Goal: Information Seeking & Learning: Learn about a topic

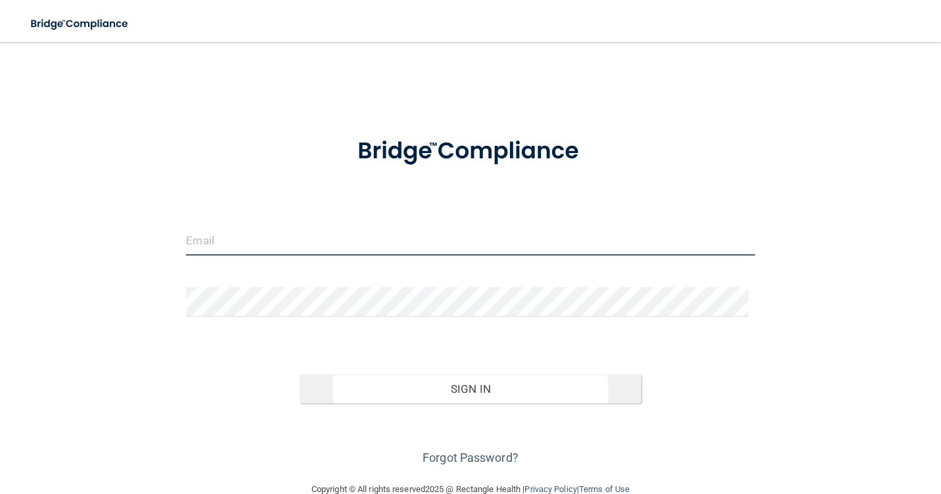
type input "[EMAIL_ADDRESS][DOMAIN_NAME]"
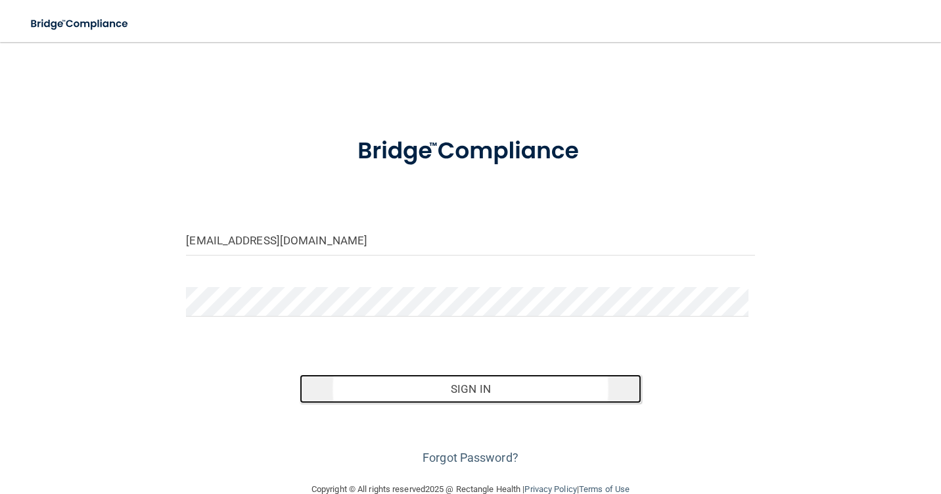
click at [497, 387] on button "Sign In" at bounding box center [470, 389] width 341 height 29
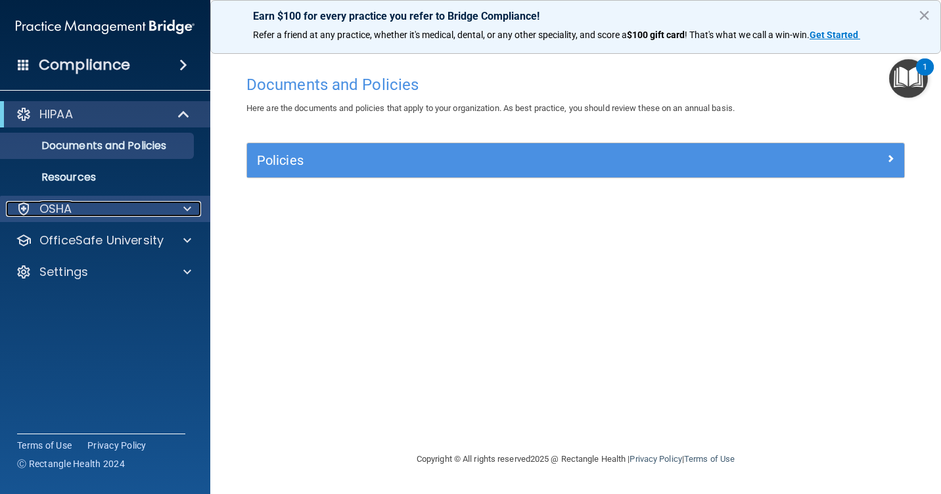
click at [187, 209] on span at bounding box center [187, 209] width 8 height 16
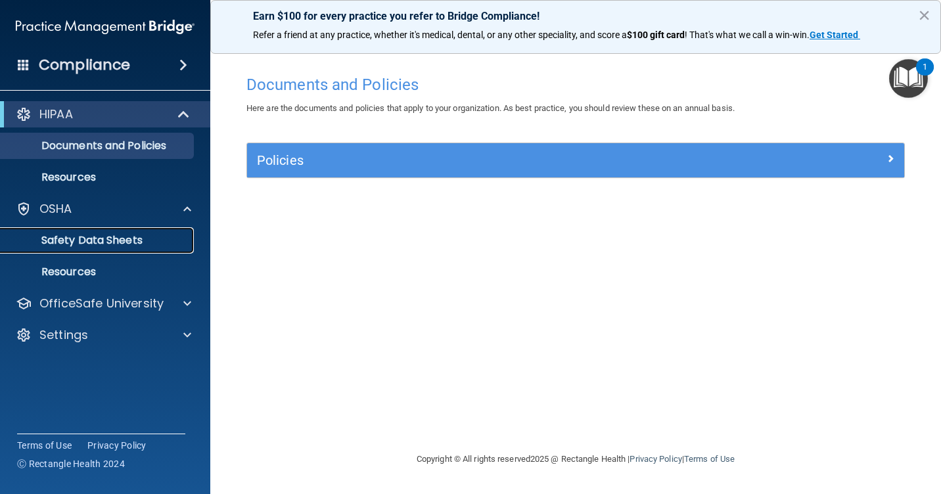
click at [109, 241] on p "Safety Data Sheets" at bounding box center [98, 240] width 179 height 13
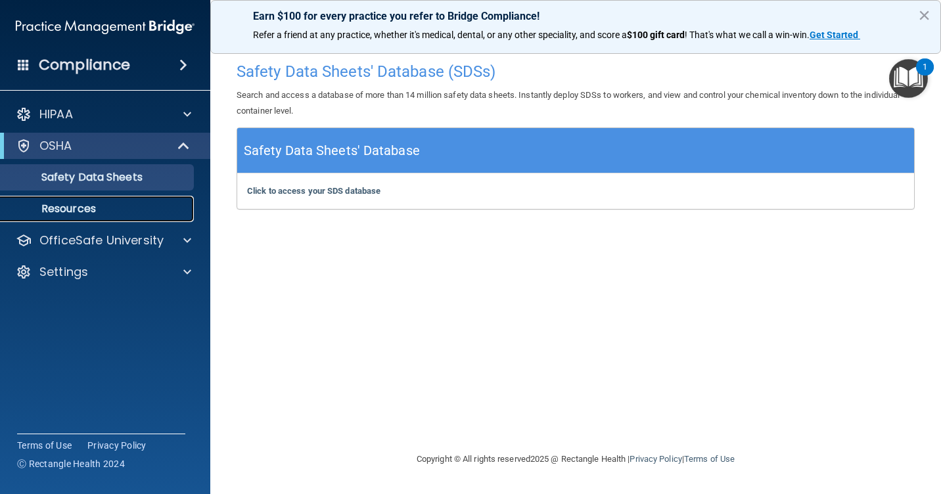
click at [70, 210] on p "Resources" at bounding box center [98, 208] width 179 height 13
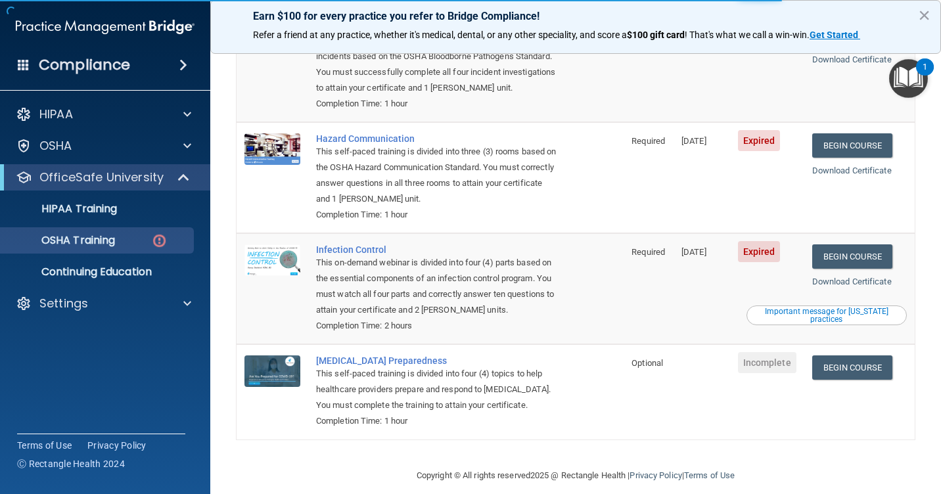
scroll to position [189, 0]
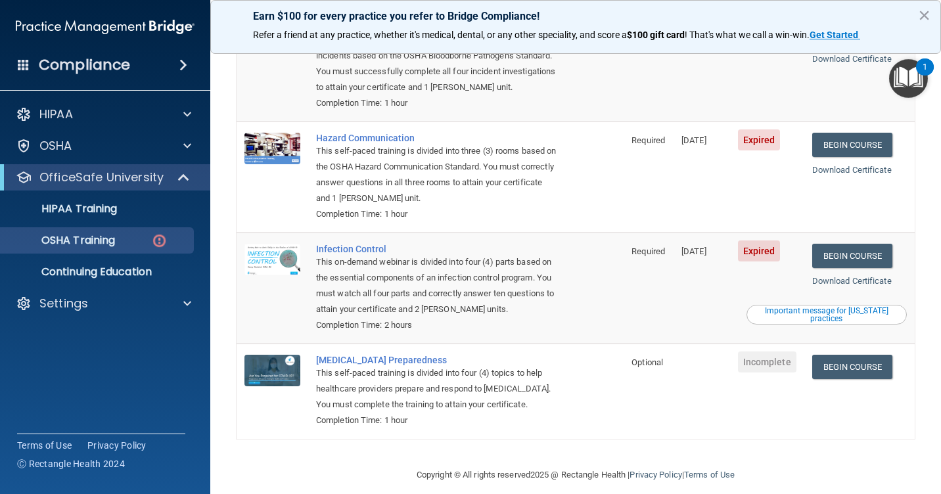
click at [764, 354] on span "Incomplete" at bounding box center [767, 362] width 59 height 21
click at [859, 358] on link "Begin Course" at bounding box center [853, 367] width 80 height 24
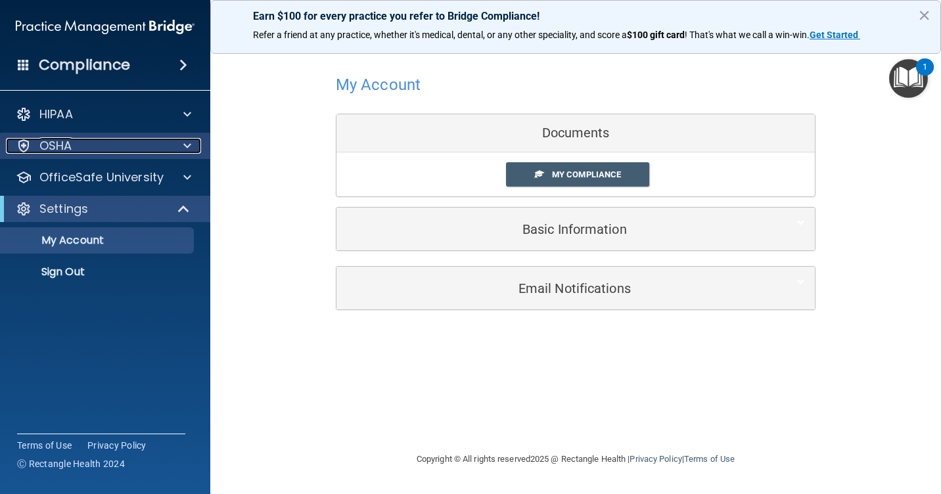
click at [182, 143] on div at bounding box center [185, 146] width 33 height 16
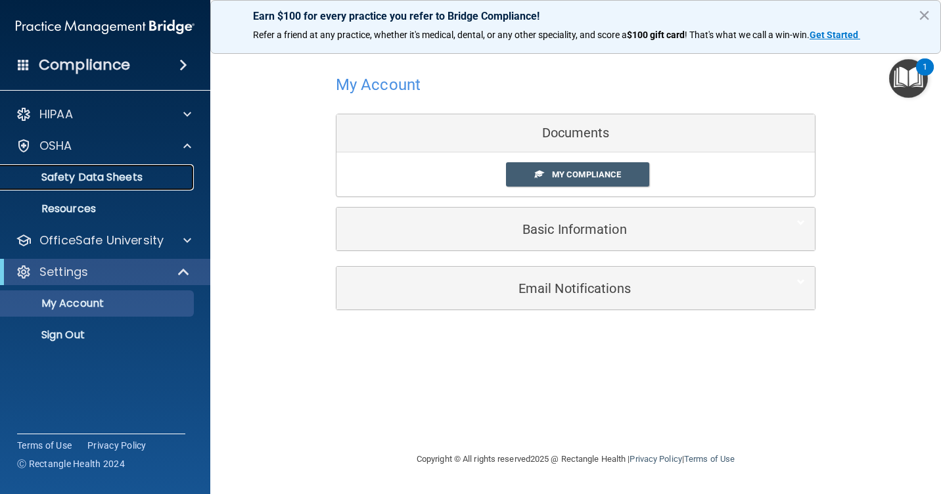
click at [147, 176] on p "Safety Data Sheets" at bounding box center [98, 177] width 179 height 13
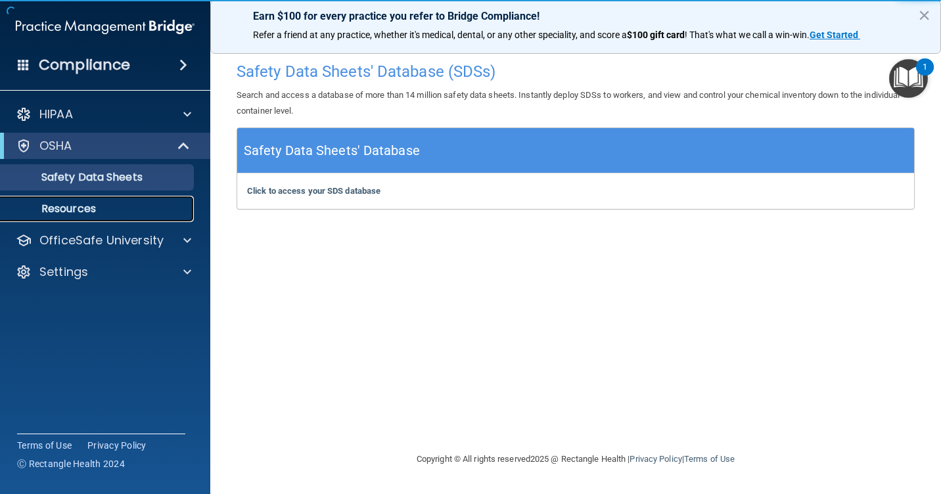
click at [70, 211] on p "Resources" at bounding box center [98, 208] width 179 height 13
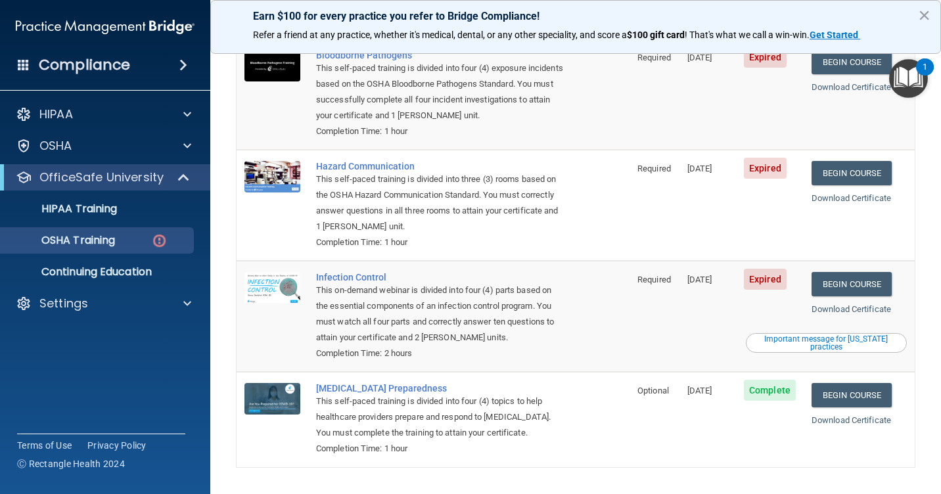
scroll to position [189, 0]
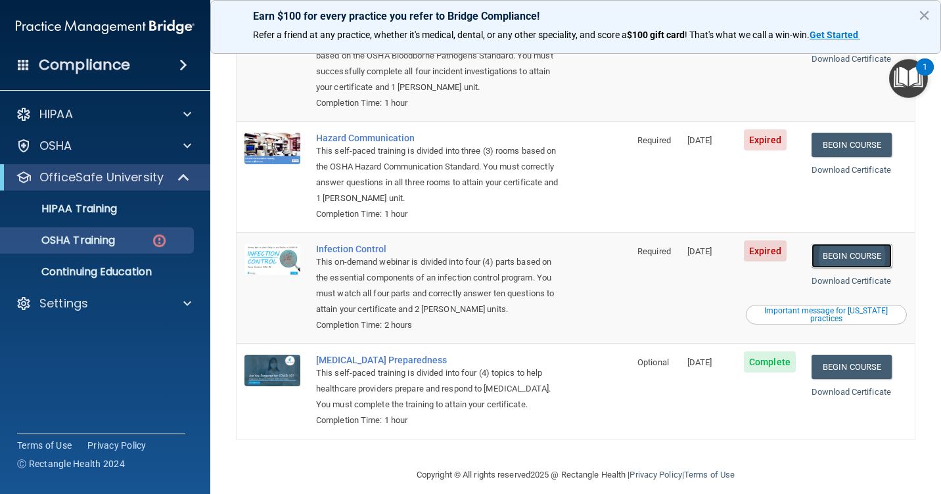
click at [826, 245] on link "Begin Course" at bounding box center [852, 256] width 80 height 24
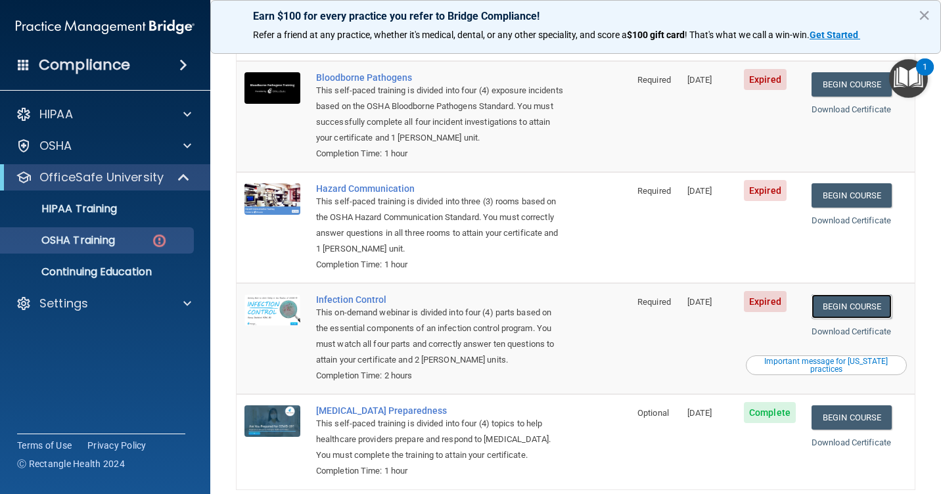
scroll to position [124, 0]
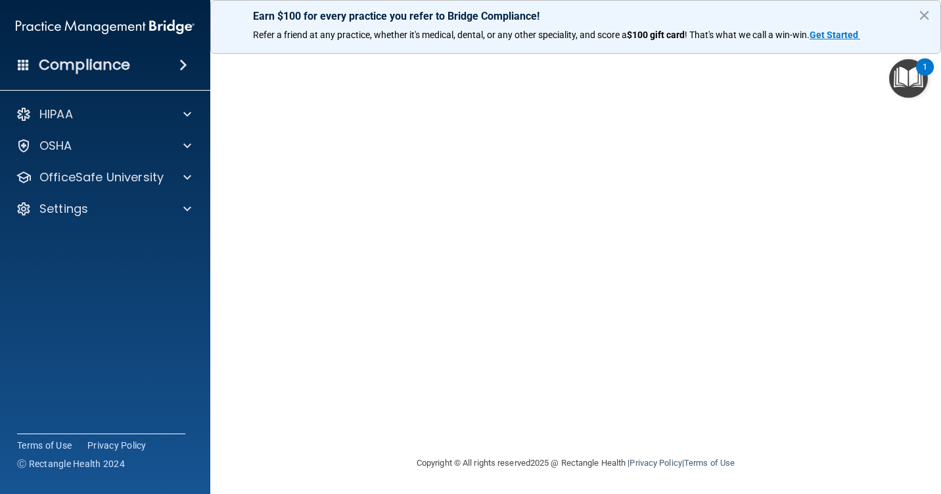
scroll to position [68, 0]
drag, startPoint x: 538, startPoint y: 451, endPoint x: 542, endPoint y: 442, distance: 9.2
click at [538, 452] on div "Copyright © All rights reserved 2025 @ Rectangle Health | Privacy Policy | Term…" at bounding box center [576, 463] width 480 height 42
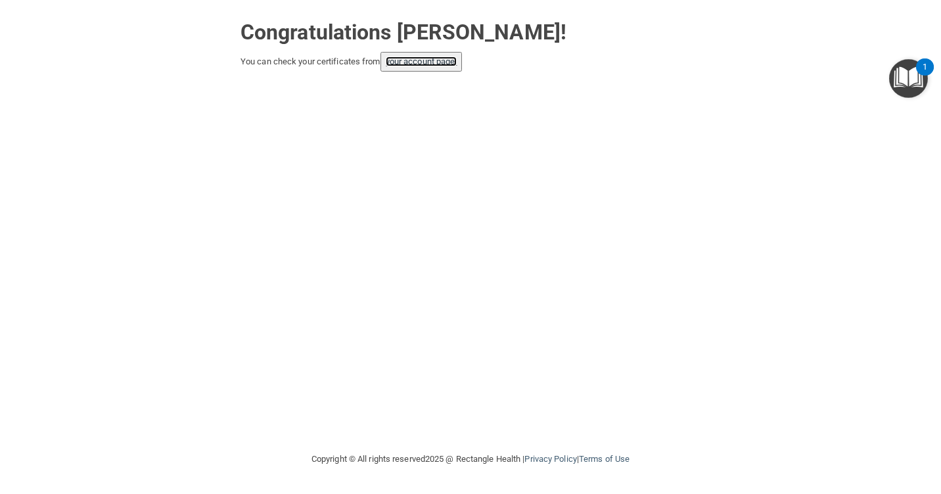
click at [427, 60] on link "your account page!" at bounding box center [422, 62] width 72 height 10
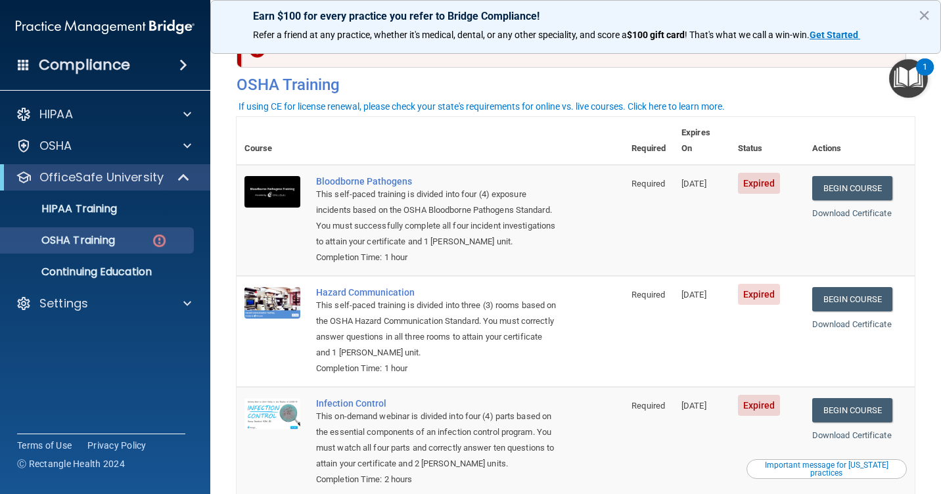
scroll to position [131, 0]
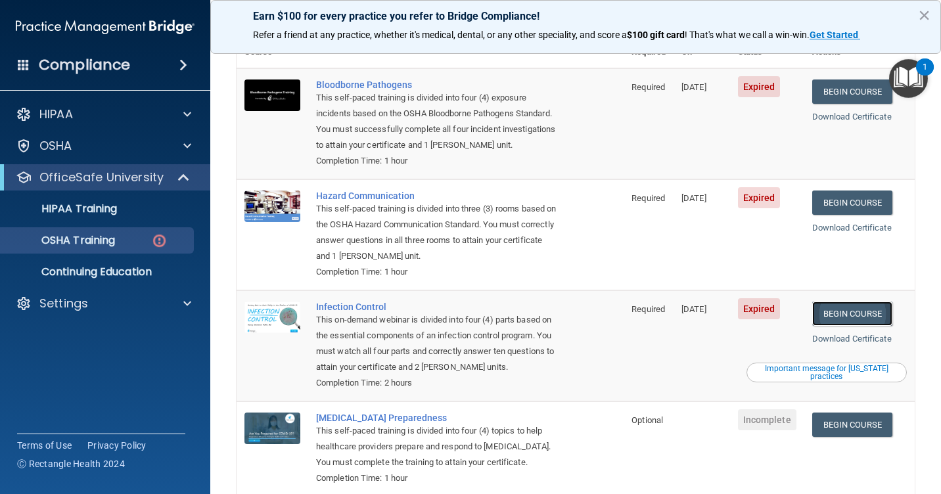
click at [841, 302] on link "Begin Course" at bounding box center [853, 314] width 80 height 24
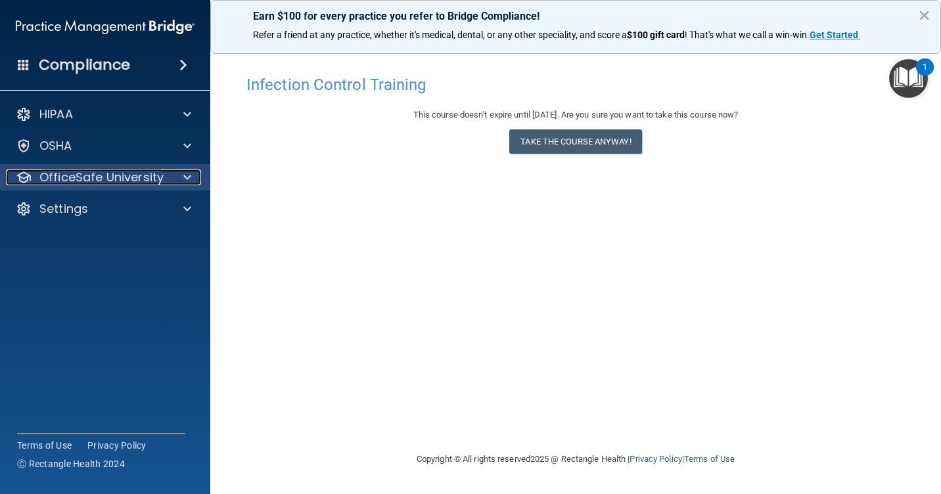
click at [191, 173] on span at bounding box center [187, 178] width 8 height 16
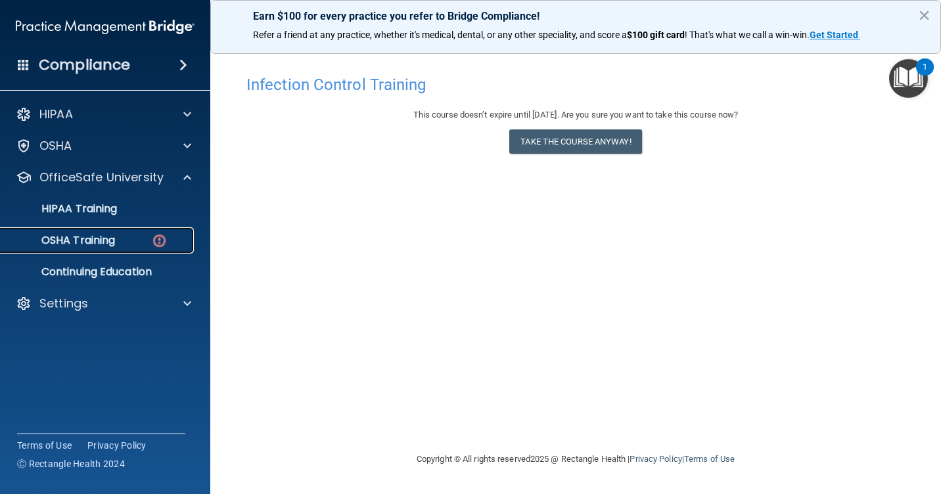
click at [108, 247] on p "OSHA Training" at bounding box center [62, 240] width 106 height 13
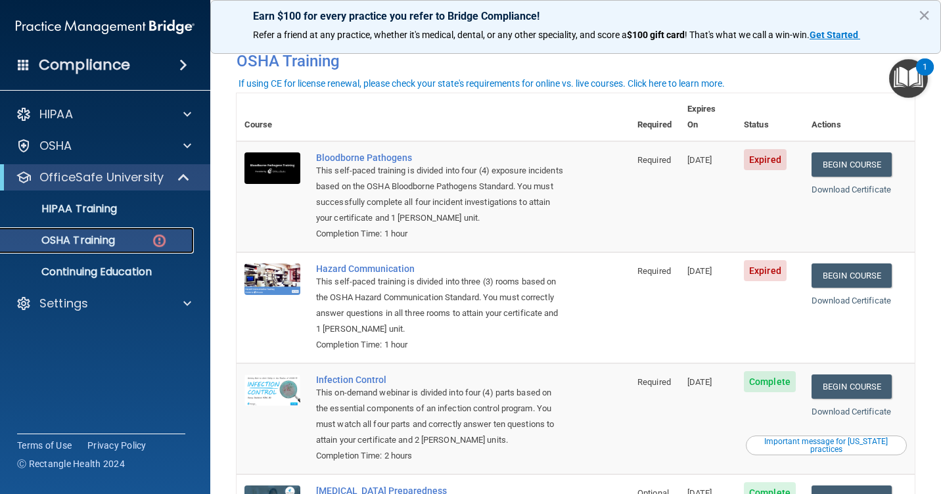
scroll to position [58, 0]
click at [845, 264] on link "Begin Course" at bounding box center [852, 276] width 80 height 24
